Goal: Transaction & Acquisition: Purchase product/service

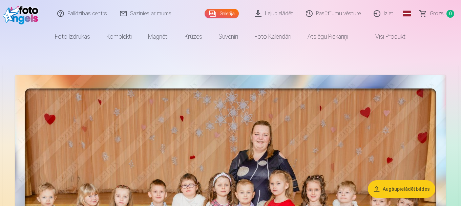
click at [332, 12] on link "Pasūtījumu vēsture" at bounding box center [334, 13] width 68 height 27
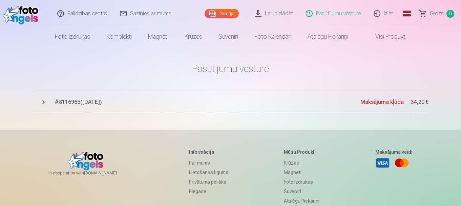
click at [212, 101] on span "# 8116965 ( 14.08.2025 )" at bounding box center [208, 102] width 306 height 8
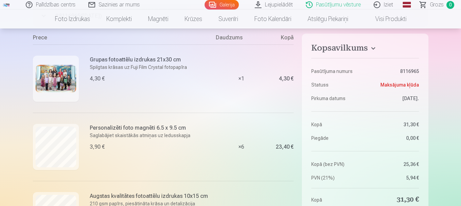
scroll to position [62, 0]
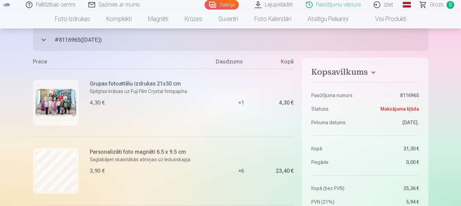
click at [46, 40] on button "# 8116965 ( 14.08.2025 ) Maksājuma kļūda 34,20 €" at bounding box center [231, 39] width 396 height 22
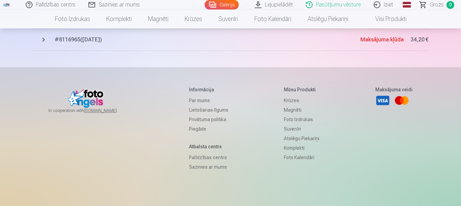
click at [46, 40] on button "# 8116965 ( 14.08.2025 ) Maksājuma kļūda 34,20 €" at bounding box center [231, 39] width 396 height 22
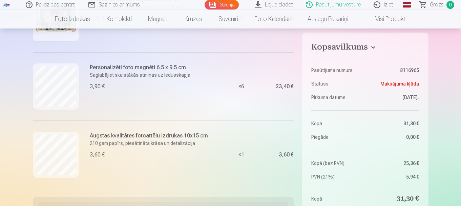
scroll to position [0, 0]
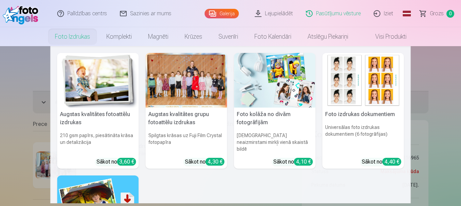
click at [177, 115] on h5 "Augstas kvalitātes grupu fotoattēlu izdrukas" at bounding box center [187, 118] width 82 height 22
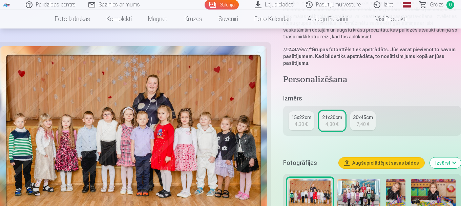
scroll to position [230, 0]
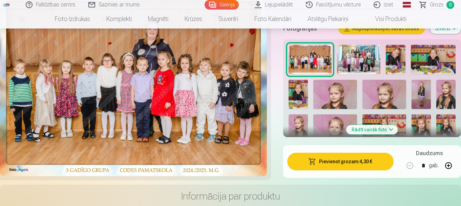
click at [348, 53] on img at bounding box center [358, 60] width 43 height 30
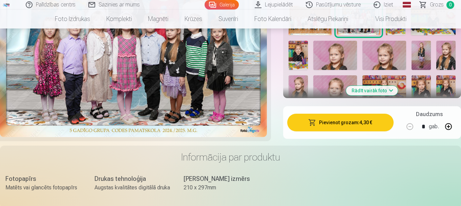
scroll to position [295, 0]
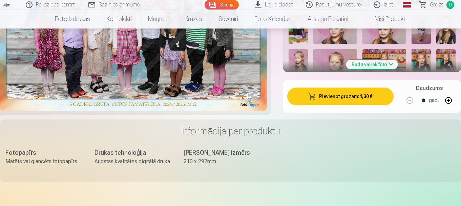
click at [343, 94] on button "Pievienot grozam : 4,30 €" at bounding box center [340, 96] width 106 height 18
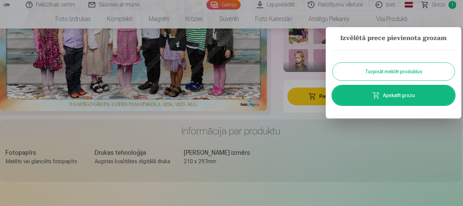
click at [382, 71] on button "Turpināt meklēt produktus" at bounding box center [393, 72] width 122 height 18
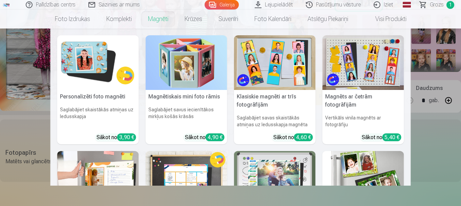
click at [155, 19] on link "Magnēti" at bounding box center [158, 18] width 37 height 19
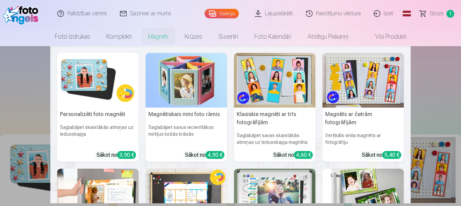
click at [31, 148] on nav "Personalizēti foto magnēti Saglabājiet skaistākās atmiņas uz ledusskapja Sākot …" at bounding box center [230, 124] width 461 height 157
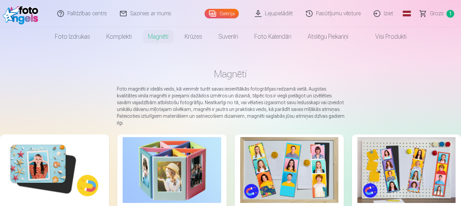
click at [40, 156] on img at bounding box center [54, 170] width 98 height 66
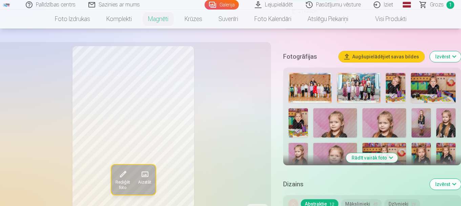
scroll to position [216, 0]
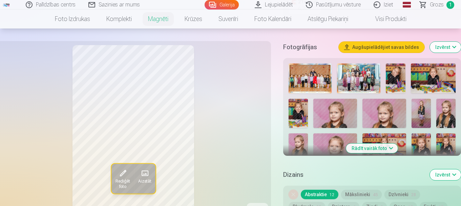
click at [372, 143] on button "Rādīt vairāk foto" at bounding box center [372, 147] width 52 height 9
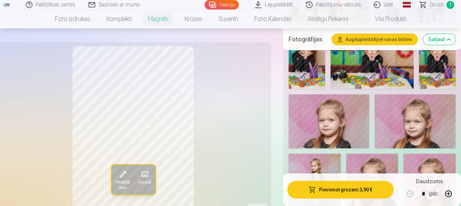
scroll to position [281, 0]
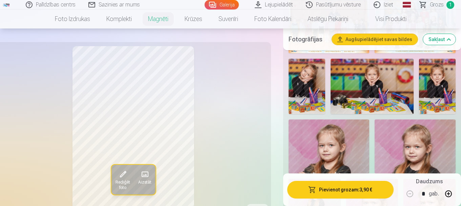
click at [311, 79] on img at bounding box center [307, 86] width 37 height 55
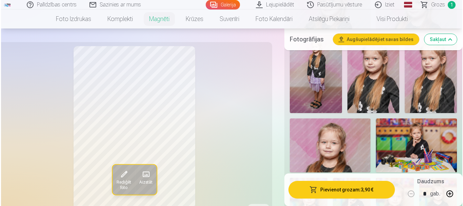
scroll to position [432, 0]
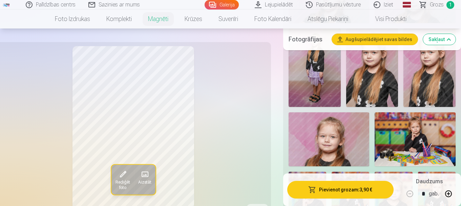
click at [446, 196] on button at bounding box center [448, 193] width 16 height 16
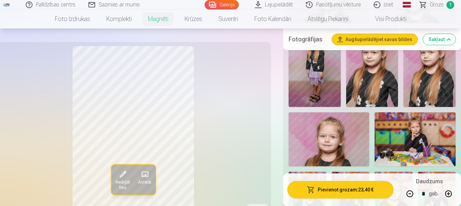
click at [446, 196] on button at bounding box center [448, 193] width 16 height 16
click at [411, 193] on button at bounding box center [410, 193] width 16 height 16
type input "*"
click at [337, 186] on button "Pievienot grozam : 23,40 €" at bounding box center [340, 190] width 106 height 18
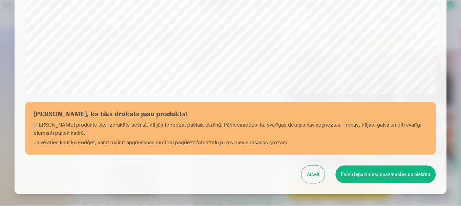
scroll to position [282, 0]
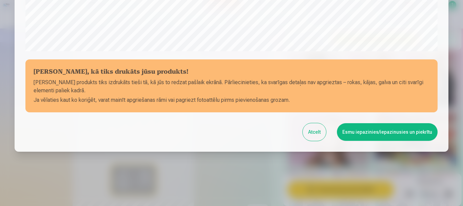
click at [381, 125] on button "Esmu iepazinies/iepazinusies un piekrītu" at bounding box center [387, 132] width 101 height 18
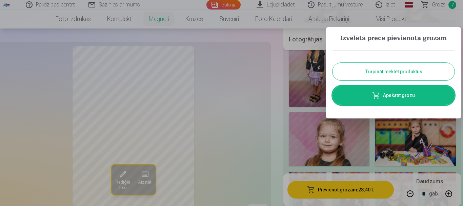
click at [387, 67] on button "Turpināt meklēt produktus" at bounding box center [393, 72] width 122 height 18
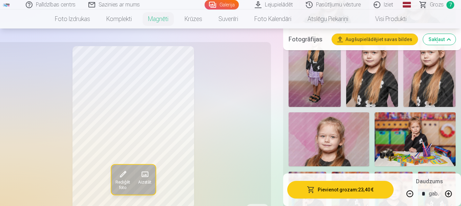
click at [436, 4] on span "Grozs" at bounding box center [437, 5] width 14 height 8
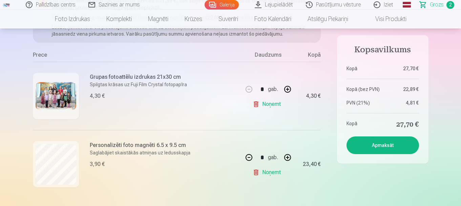
scroll to position [110, 0]
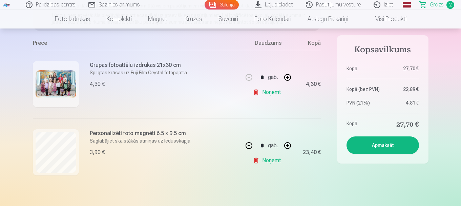
click at [268, 161] on link "Noņemt" at bounding box center [268, 160] width 31 height 14
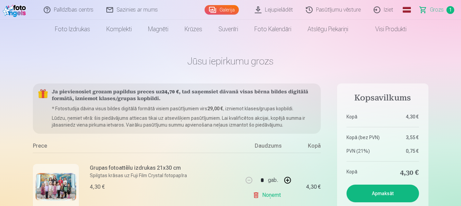
scroll to position [0, 0]
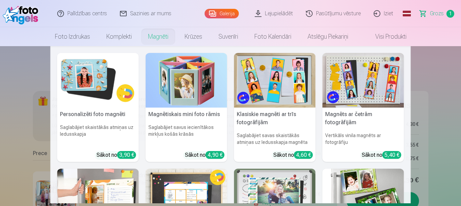
click at [154, 38] on link "Magnēti" at bounding box center [158, 36] width 37 height 19
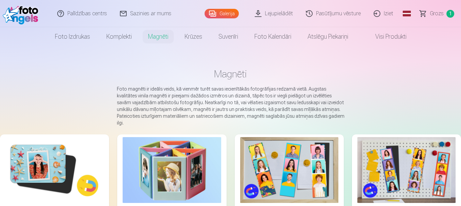
click at [48, 158] on img at bounding box center [54, 170] width 98 height 66
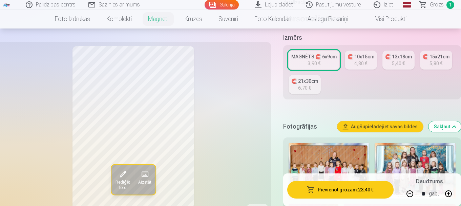
scroll to position [143, 0]
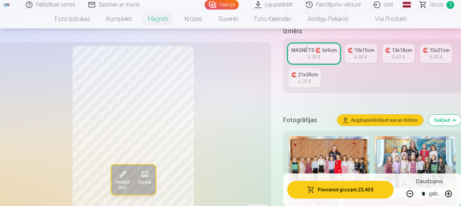
click at [356, 114] on button "Augšupielādējiet savas bildes" at bounding box center [380, 119] width 86 height 11
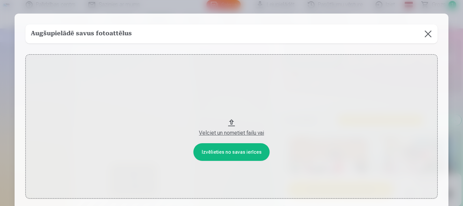
click at [221, 160] on button "Velciet un nometiet failu vai" at bounding box center [231, 126] width 412 height 144
click at [234, 154] on button "Velciet un nometiet failu vai" at bounding box center [231, 126] width 412 height 144
click at [429, 33] on button at bounding box center [427, 33] width 19 height 19
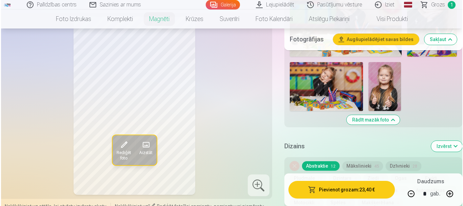
scroll to position [1319, 0]
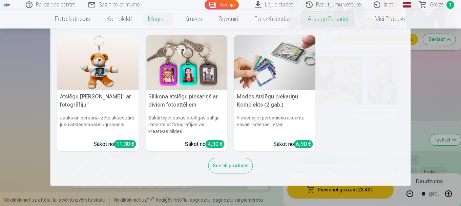
click at [433, 72] on nav "Atslēgu piekariņš Lācītis" ar fotogrāfiju" Jauks un personalizēts aksesuārs jūs…" at bounding box center [230, 106] width 461 height 157
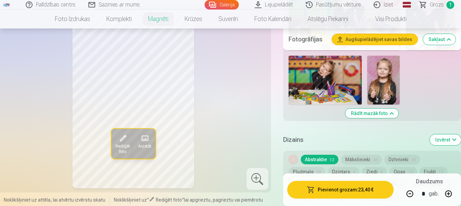
click at [384, 39] on button "Augšupielādējiet savas bildes" at bounding box center [375, 39] width 86 height 11
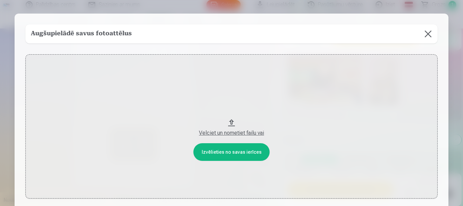
click at [223, 153] on button "Velciet un nometiet failu vai" at bounding box center [231, 126] width 412 height 144
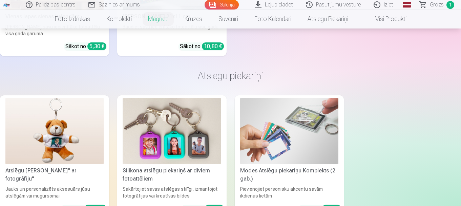
scroll to position [2564, 0]
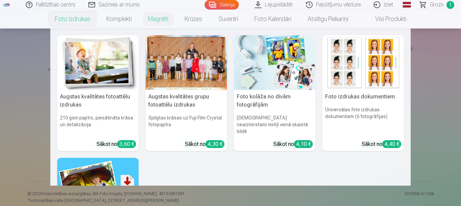
click at [72, 23] on link "Foto izdrukas" at bounding box center [72, 18] width 51 height 19
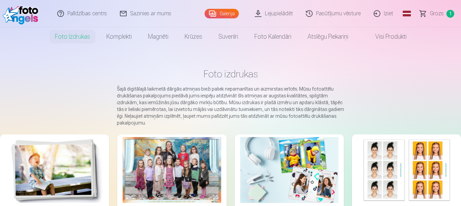
click at [191, 150] on div at bounding box center [172, 170] width 98 height 66
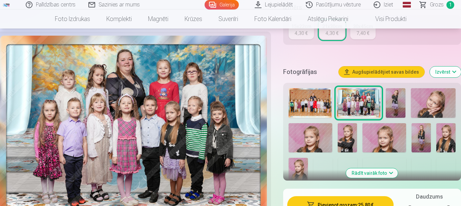
scroll to position [177, 0]
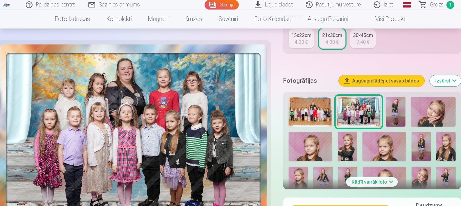
click at [382, 81] on button "Augšupielādējiet savas bildes" at bounding box center [382, 80] width 86 height 11
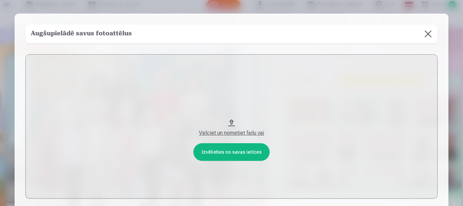
click at [222, 150] on button "Velciet un nometiet failu vai" at bounding box center [231, 126] width 412 height 144
click at [430, 31] on button at bounding box center [427, 33] width 19 height 19
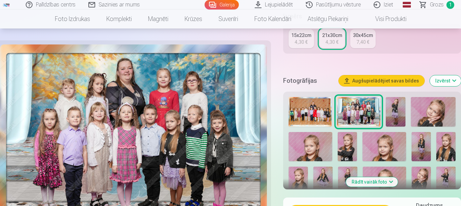
click at [381, 3] on link "Iziet" at bounding box center [384, 4] width 33 height 9
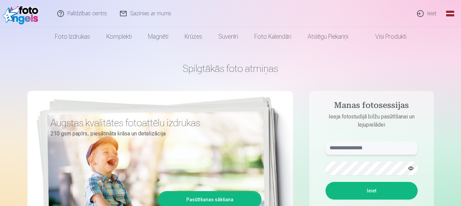
click at [337, 150] on input "text" at bounding box center [372, 148] width 92 height 14
type input "**********"
click at [326, 182] on button "Ieiet" at bounding box center [372, 191] width 92 height 18
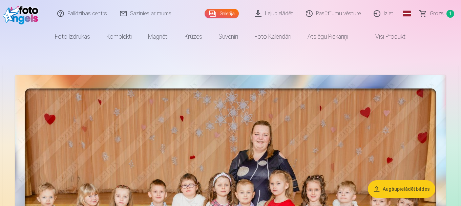
click at [403, 190] on button "Augšupielādēt bildes" at bounding box center [401, 189] width 67 height 18
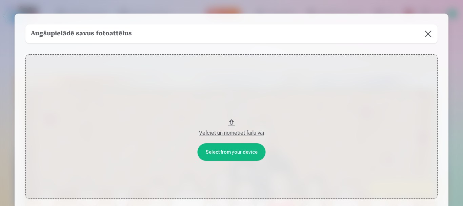
click at [237, 152] on button "Velciet un nometiet failu vai" at bounding box center [231, 126] width 412 height 144
click at [430, 31] on button at bounding box center [427, 33] width 19 height 19
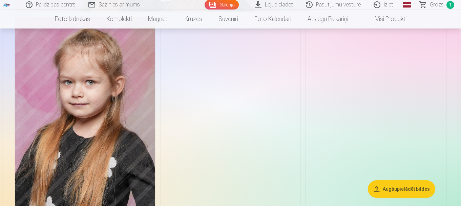
scroll to position [1275, 0]
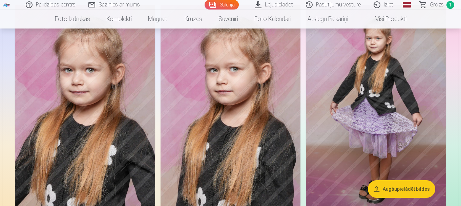
click at [223, 116] on img at bounding box center [231, 110] width 140 height 210
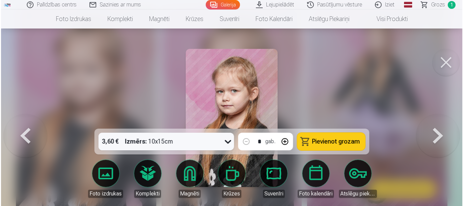
scroll to position [1280, 0]
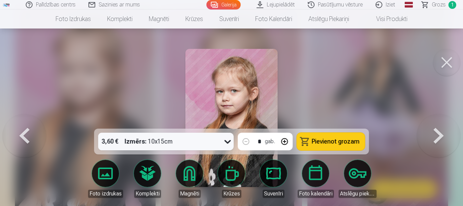
click at [184, 174] on link "Magnēti" at bounding box center [189, 179] width 38 height 38
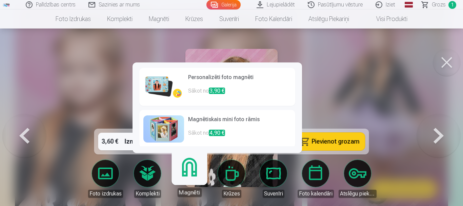
click at [216, 86] on h6 "Personalizēti foto magnēti" at bounding box center [239, 80] width 103 height 14
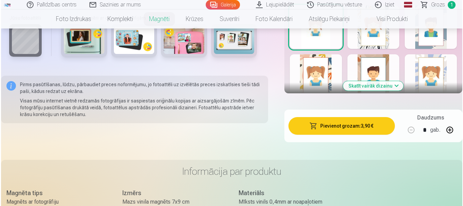
scroll to position [483, 0]
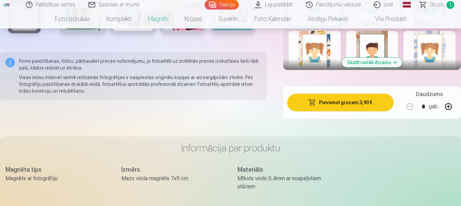
click at [446, 99] on button at bounding box center [448, 106] width 16 height 16
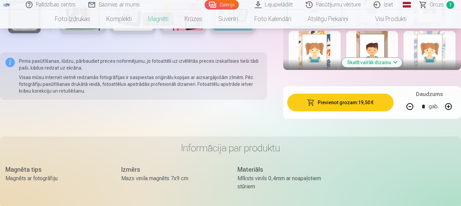
type input "*"
click at [358, 97] on button "Pievienot grozam : 23,40 €" at bounding box center [340, 102] width 106 height 18
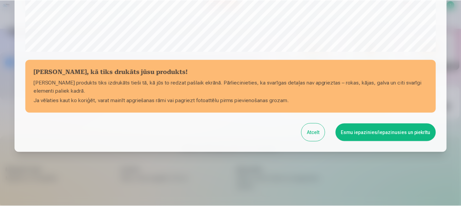
scroll to position [282, 0]
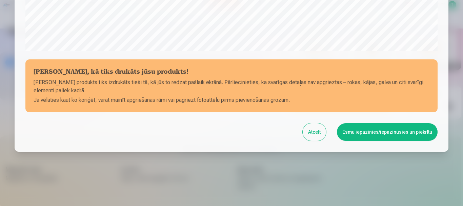
click at [358, 134] on button "Esmu iepazinies/iepazinusies un piekrītu" at bounding box center [387, 132] width 101 height 18
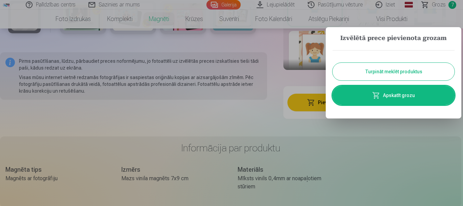
click at [386, 66] on button "Turpināt meklēt produktus" at bounding box center [393, 72] width 122 height 18
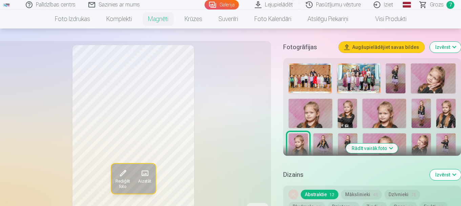
scroll to position [187, 0]
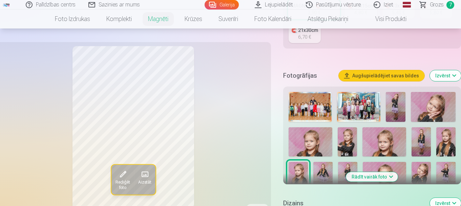
click at [390, 172] on button "Rādīt vairāk foto" at bounding box center [372, 176] width 52 height 9
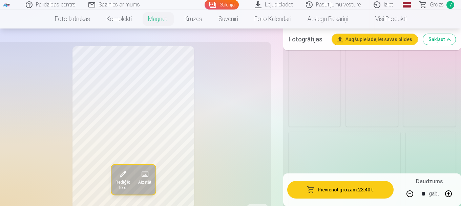
scroll to position [1170, 0]
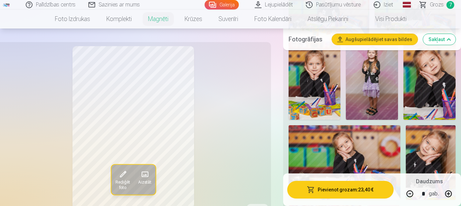
click at [436, 135] on img at bounding box center [431, 162] width 50 height 75
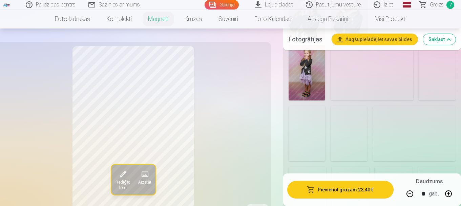
scroll to position [721, 0]
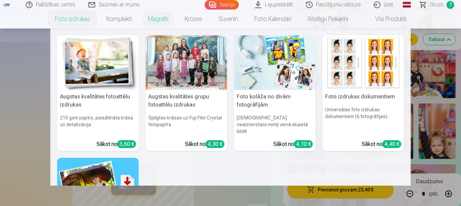
click at [64, 21] on link "Foto izdrukas" at bounding box center [72, 18] width 51 height 19
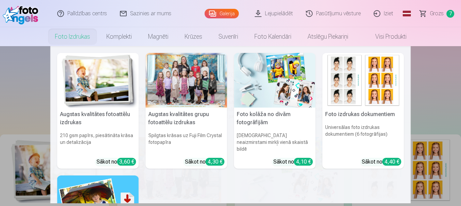
click at [177, 120] on h5 "Augstas kvalitātes grupu fotoattēlu izdrukas" at bounding box center [187, 118] width 82 height 22
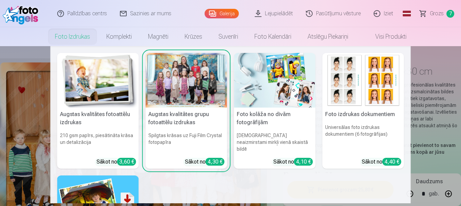
click at [63, 36] on link "Foto izdrukas" at bounding box center [72, 36] width 51 height 19
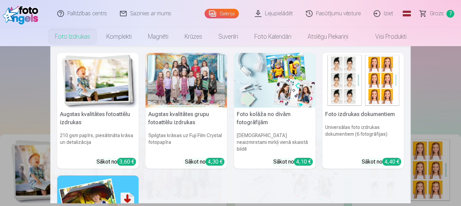
click at [81, 118] on h5 "Augstas kvalitātes fotoattēlu izdrukas" at bounding box center [98, 118] width 82 height 22
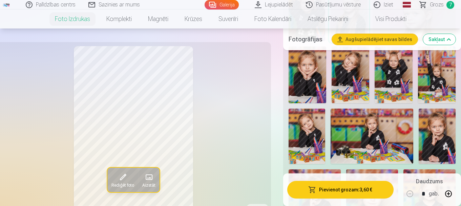
scroll to position [918, 0]
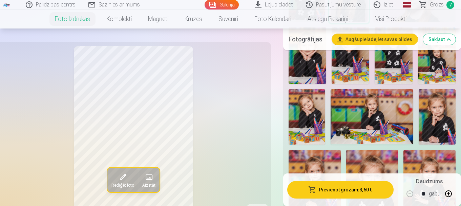
click at [437, 116] on img at bounding box center [437, 116] width 37 height 55
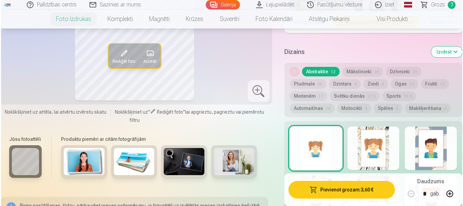
scroll to position [1412, 0]
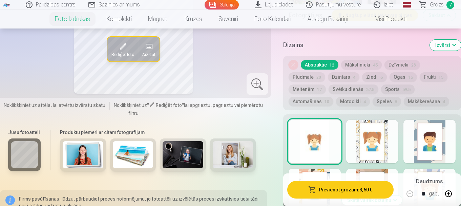
click at [327, 191] on button "Pievienot grozam : 3,60 €" at bounding box center [340, 190] width 106 height 18
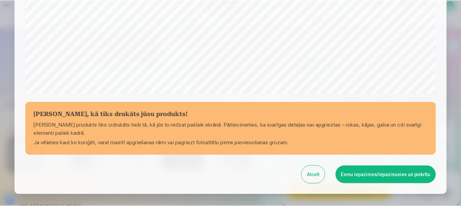
scroll to position [282, 0]
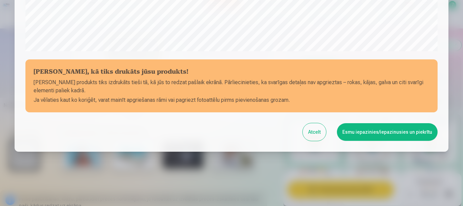
click at [381, 126] on button "Esmu iepazinies/iepazinusies un piekrītu" at bounding box center [387, 132] width 101 height 18
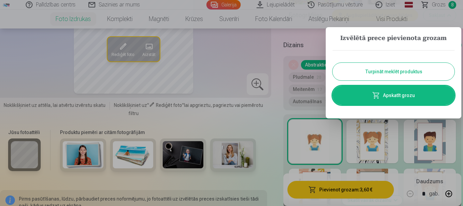
click at [399, 92] on link "Apskatīt grozu" at bounding box center [393, 95] width 122 height 19
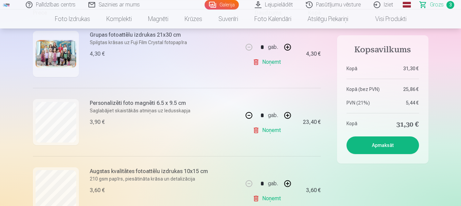
scroll to position [182, 0]
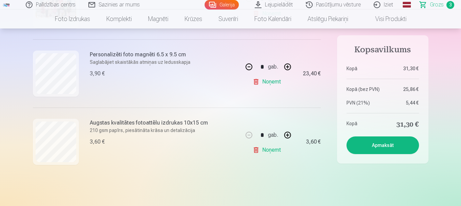
click at [368, 145] on button "Apmaksāt" at bounding box center [383, 145] width 72 height 18
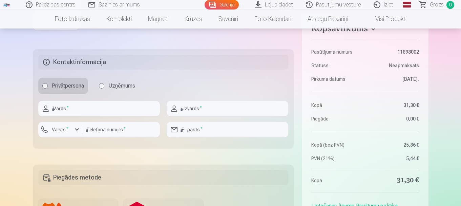
scroll to position [281, 0]
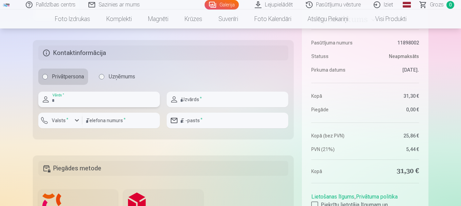
click at [95, 95] on input "text" at bounding box center [99, 99] width 122 height 16
type input "*******"
type input "*****"
type input "********"
type input "**********"
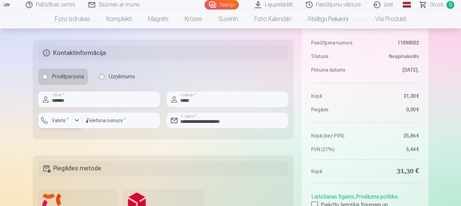
click at [63, 121] on label "Valsts *" at bounding box center [60, 120] width 22 height 7
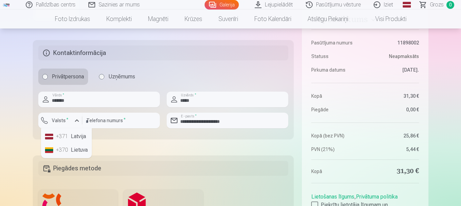
click at [67, 135] on div "+371" at bounding box center [63, 136] width 14 height 8
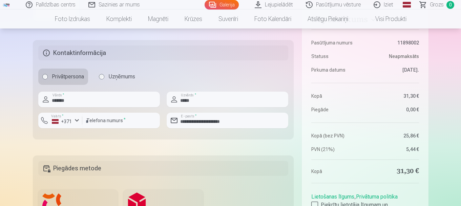
drag, startPoint x: 460, startPoint y: 84, endPoint x: 462, endPoint y: 90, distance: 6.0
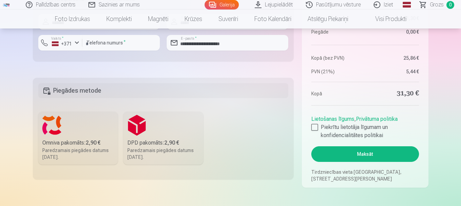
scroll to position [370, 0]
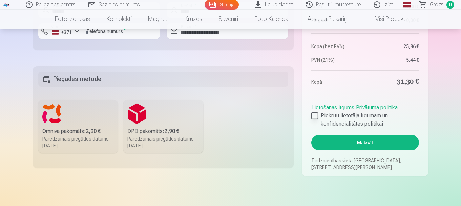
click at [315, 117] on div at bounding box center [314, 115] width 7 height 7
click at [75, 127] on label "Omniva pakomāts : 2,90 € Paredzamais piegādes datums 30.08.2025." at bounding box center [78, 126] width 80 height 53
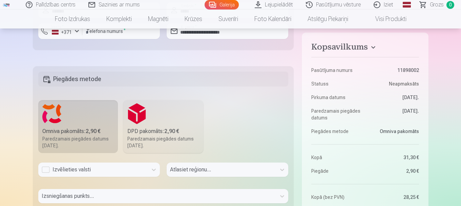
scroll to position [390, 0]
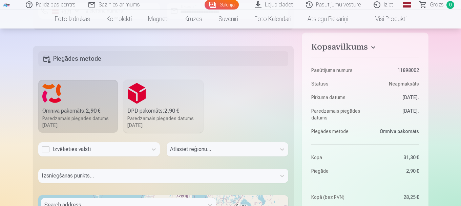
click at [62, 156] on div "Izvēlieties valsti" at bounding box center [99, 149] width 122 height 14
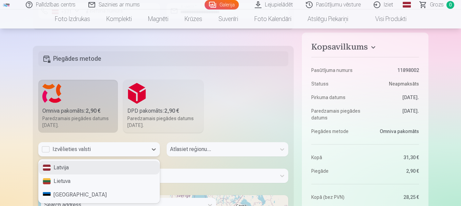
click at [62, 172] on div "Latvija" at bounding box center [99, 168] width 121 height 14
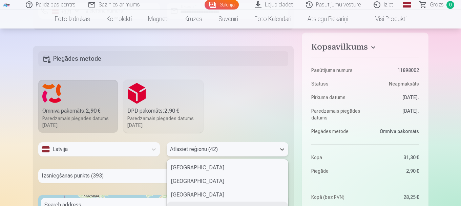
scroll to position [448, 0]
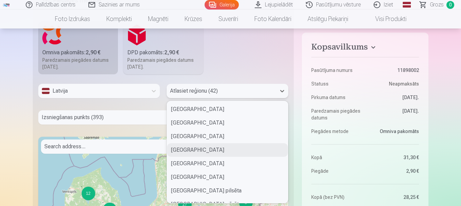
click at [188, 98] on div "42 results available. Use Up and Down to choose options, press Enter to select …" at bounding box center [228, 91] width 122 height 14
type input "**"
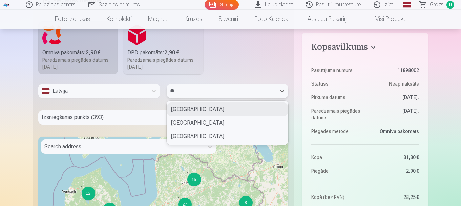
click at [203, 113] on div "Bauskas novads" at bounding box center [227, 109] width 121 height 14
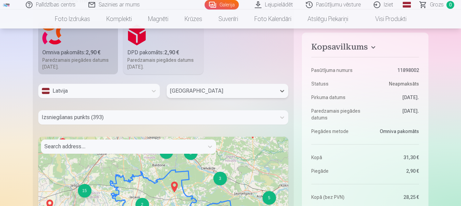
click at [124, 119] on div "Izsniegšanas punkts (393)" at bounding box center [163, 117] width 250 height 14
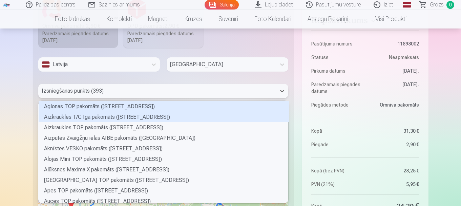
scroll to position [100, 248]
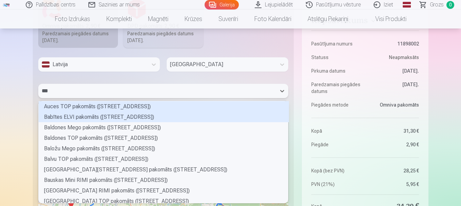
type input "****"
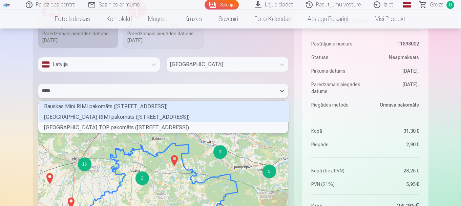
click at [123, 118] on div "Bauskas Pionieru ielas RIMI pakomāts (Pionieru iela 2)" at bounding box center [164, 116] width 250 height 11
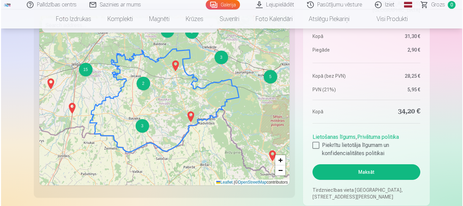
scroll to position [571, 0]
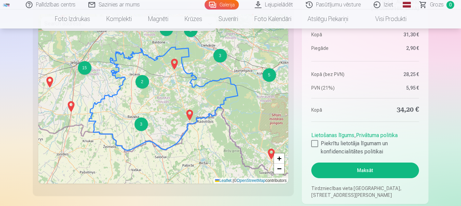
click at [352, 169] on button "Maksāt" at bounding box center [364, 170] width 107 height 16
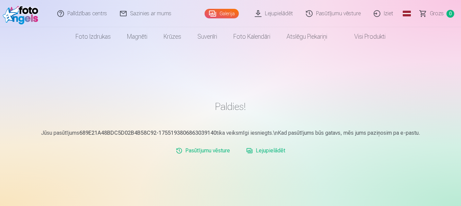
click at [314, 19] on link "Pasūtījumu vēsture" at bounding box center [334, 13] width 68 height 27
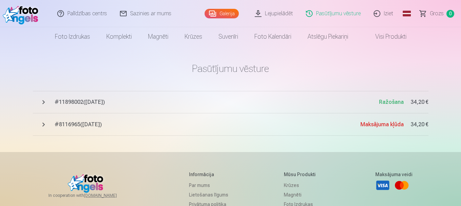
click at [280, 16] on link "Lejupielādēt" at bounding box center [274, 13] width 51 height 27
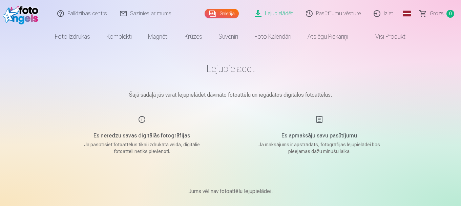
click at [280, 16] on link "Lejupielādēt" at bounding box center [274, 13] width 51 height 27
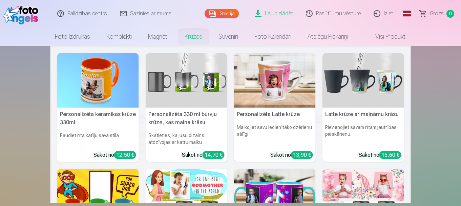
click at [188, 39] on link "Krūzes" at bounding box center [193, 36] width 34 height 19
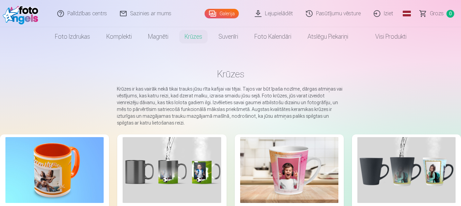
click at [339, 14] on link "Pasūtījumu vēsture" at bounding box center [334, 13] width 68 height 27
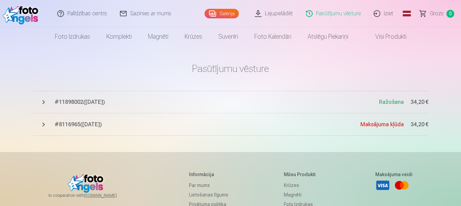
click at [278, 9] on link "Lejupielādēt" at bounding box center [274, 13] width 51 height 27
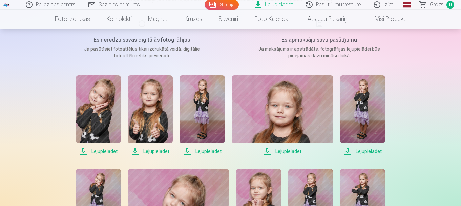
scroll to position [120, 0]
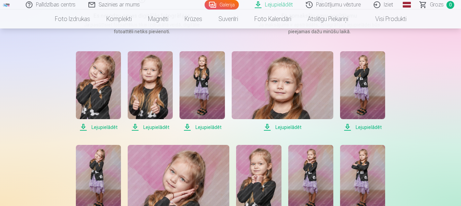
click at [102, 127] on span "Lejupielādēt" at bounding box center [98, 127] width 45 height 8
click at [141, 127] on span "Lejupielādēt" at bounding box center [150, 127] width 45 height 8
click at [190, 128] on span "Lejupielādēt" at bounding box center [202, 127] width 45 height 8
click at [269, 125] on span "Lejupielādēt" at bounding box center [283, 127] width 102 height 8
click at [347, 125] on span "Lejupielādēt" at bounding box center [362, 127] width 45 height 8
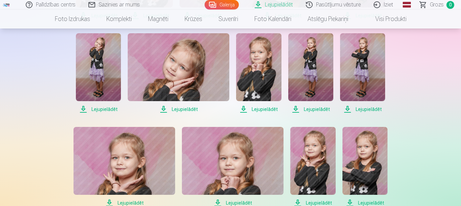
scroll to position [229, 0]
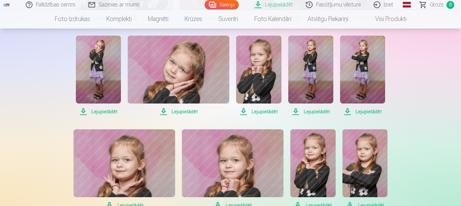
click at [103, 111] on span "Lejupielādēt" at bounding box center [98, 111] width 45 height 8
click at [165, 109] on span "Lejupielādēt" at bounding box center [179, 111] width 102 height 8
click at [246, 110] on span "Lejupielādēt" at bounding box center [258, 111] width 45 height 8
click at [296, 113] on span "Lejupielādēt" at bounding box center [310, 111] width 45 height 8
click at [349, 113] on span "Lejupielādēt" at bounding box center [362, 111] width 45 height 8
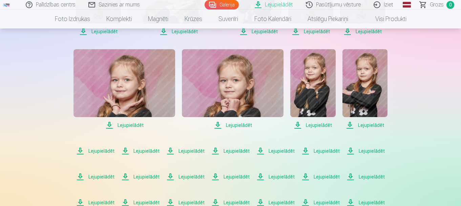
scroll to position [317, 0]
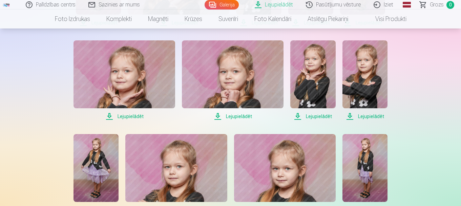
click at [134, 114] on span "Lejupielādēt" at bounding box center [125, 116] width 102 height 8
click at [229, 118] on span "Lejupielādēt" at bounding box center [233, 116] width 102 height 8
click at [298, 115] on span "Lejupielādēt" at bounding box center [312, 116] width 45 height 8
click at [374, 116] on span "Lejupielādēt" at bounding box center [364, 116] width 45 height 8
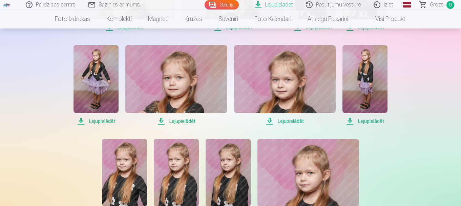
scroll to position [411, 0]
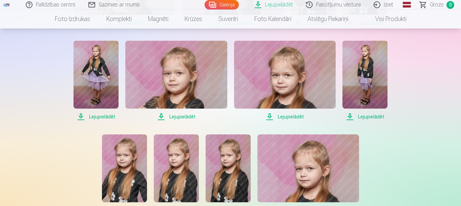
click at [101, 117] on span "Lejupielādēt" at bounding box center [96, 116] width 45 height 8
click at [161, 117] on span "Lejupielādēt" at bounding box center [176, 116] width 102 height 8
click at [269, 115] on span "Lejupielādēt" at bounding box center [285, 116] width 102 height 8
click at [349, 116] on span "Lejupielādēt" at bounding box center [364, 116] width 45 height 8
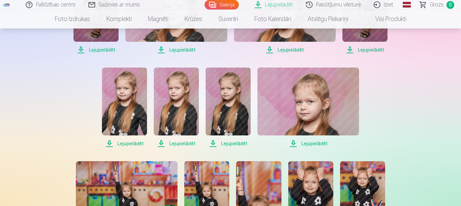
scroll to position [486, 0]
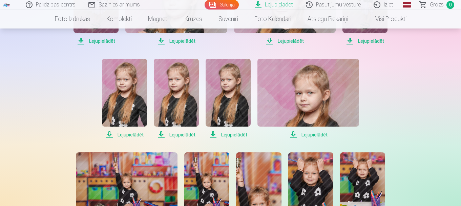
click at [121, 132] on span "Lejupielādēt" at bounding box center [124, 134] width 45 height 8
click at [163, 134] on span "Lejupielādēt" at bounding box center [176, 134] width 45 height 8
click at [214, 133] on span "Lejupielādēt" at bounding box center [228, 134] width 45 height 8
click at [291, 133] on span "Lejupielādēt" at bounding box center [308, 134] width 102 height 8
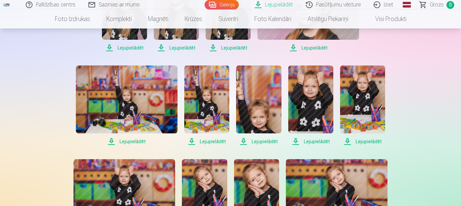
scroll to position [577, 0]
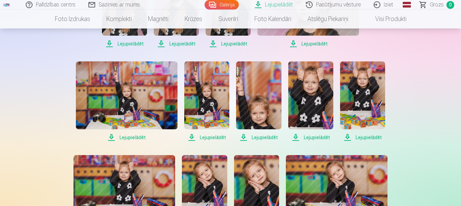
click at [133, 138] on span "Lejupielādēt" at bounding box center [127, 137] width 102 height 8
click at [201, 137] on span "Lejupielādēt" at bounding box center [206, 137] width 45 height 8
click at [247, 137] on span "Lejupielādēt" at bounding box center [258, 137] width 45 height 8
click at [303, 136] on span "Lejupielādēt" at bounding box center [310, 137] width 45 height 8
click at [350, 134] on span "Lejupielādēt" at bounding box center [362, 137] width 45 height 8
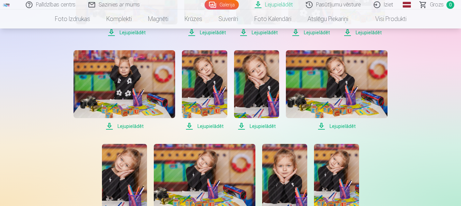
scroll to position [684, 0]
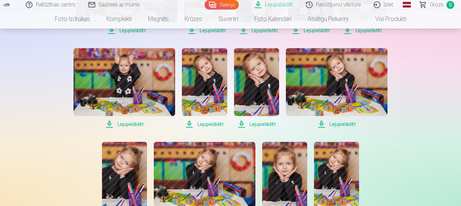
click at [118, 124] on span "Lejupielādēt" at bounding box center [125, 124] width 102 height 8
click at [191, 123] on span "Lejupielādēt" at bounding box center [204, 124] width 45 height 8
click at [242, 124] on span "Lejupielādēt" at bounding box center [256, 124] width 45 height 8
click at [321, 126] on span "Lejupielādēt" at bounding box center [337, 124] width 102 height 8
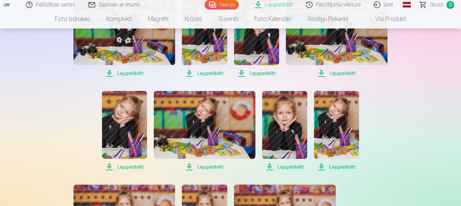
scroll to position [768, 0]
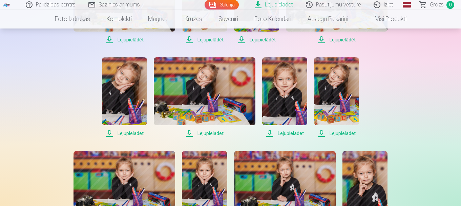
click at [117, 134] on span "Lejupielādēt" at bounding box center [124, 133] width 45 height 8
click at [190, 135] on span "Lejupielādēt" at bounding box center [205, 133] width 102 height 8
click at [271, 135] on span "Lejupielādēt" at bounding box center [284, 133] width 45 height 8
click at [323, 132] on span "Lejupielādēt" at bounding box center [336, 133] width 45 height 8
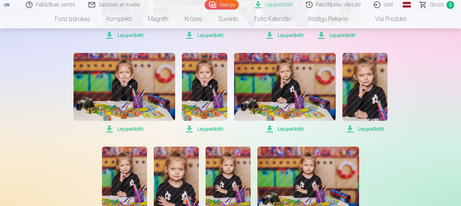
scroll to position [875, 0]
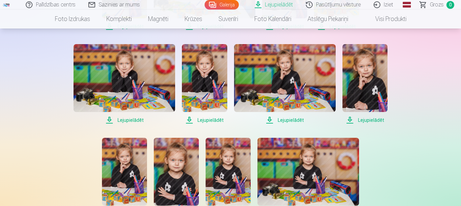
click at [109, 118] on span "Lejupielādēt" at bounding box center [125, 120] width 102 height 8
click at [190, 120] on span "Lejupielādēt" at bounding box center [204, 120] width 45 height 8
click at [269, 117] on span "Lejupielādēt" at bounding box center [285, 120] width 102 height 8
click at [346, 118] on span "Lejupielādēt" at bounding box center [364, 120] width 45 height 8
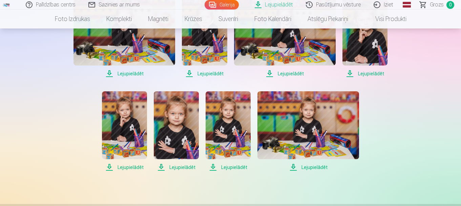
scroll to position [932, 0]
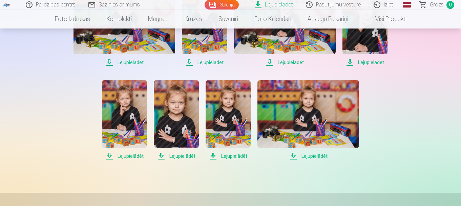
click at [128, 154] on span "Lejupielādēt" at bounding box center [124, 156] width 45 height 8
click at [161, 152] on span "Lejupielādēt" at bounding box center [176, 156] width 45 height 8
click at [214, 155] on span "Lejupielādēt" at bounding box center [228, 156] width 45 height 8
click at [292, 156] on span "Lejupielādēt" at bounding box center [308, 156] width 102 height 8
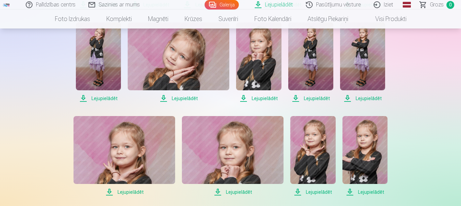
scroll to position [0, 0]
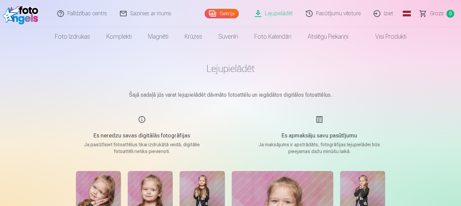
click at [376, 11] on link "Iziet" at bounding box center [384, 13] width 33 height 27
